Goal: Find specific page/section

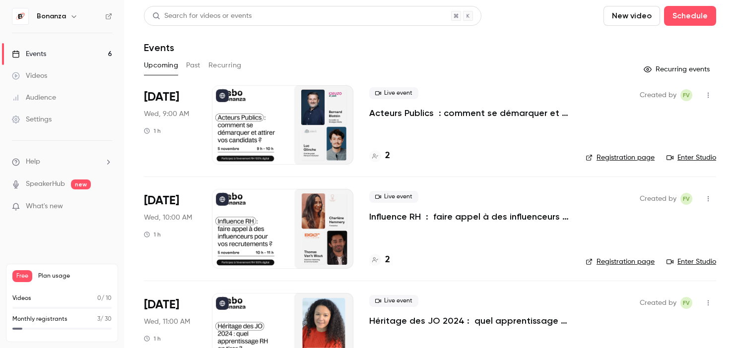
click at [375, 155] on icon at bounding box center [375, 156] width 6 height 6
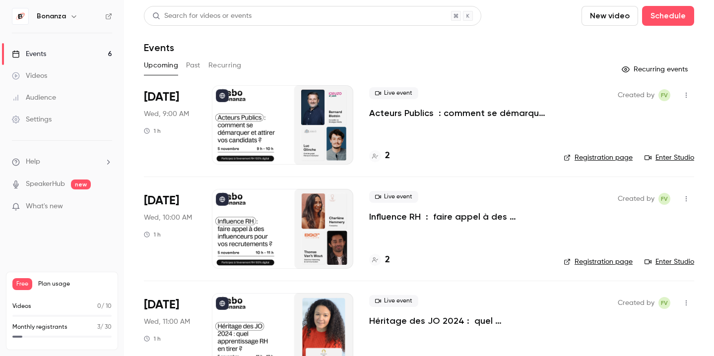
click at [494, 45] on div "Events" at bounding box center [419, 48] width 550 height 12
